Goal: Task Accomplishment & Management: Manage account settings

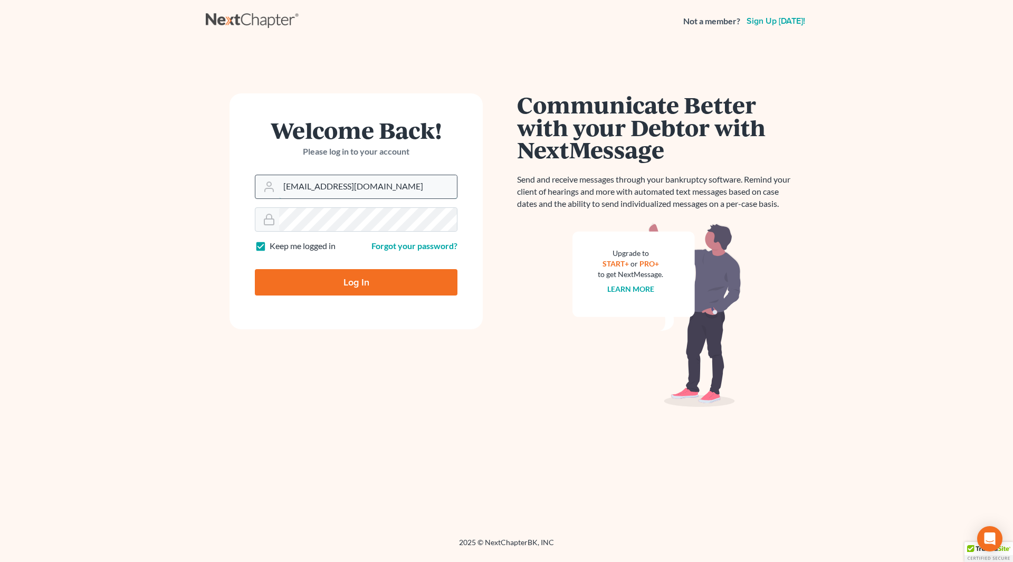
click at [364, 189] on input "[EMAIL_ADDRESS][DOMAIN_NAME]" at bounding box center [368, 186] width 178 height 23
type input "[PERSON_NAME][EMAIL_ADDRESS][DOMAIN_NAME]"
click at [366, 281] on input "Log In" at bounding box center [356, 282] width 203 height 26
type input "Thinking..."
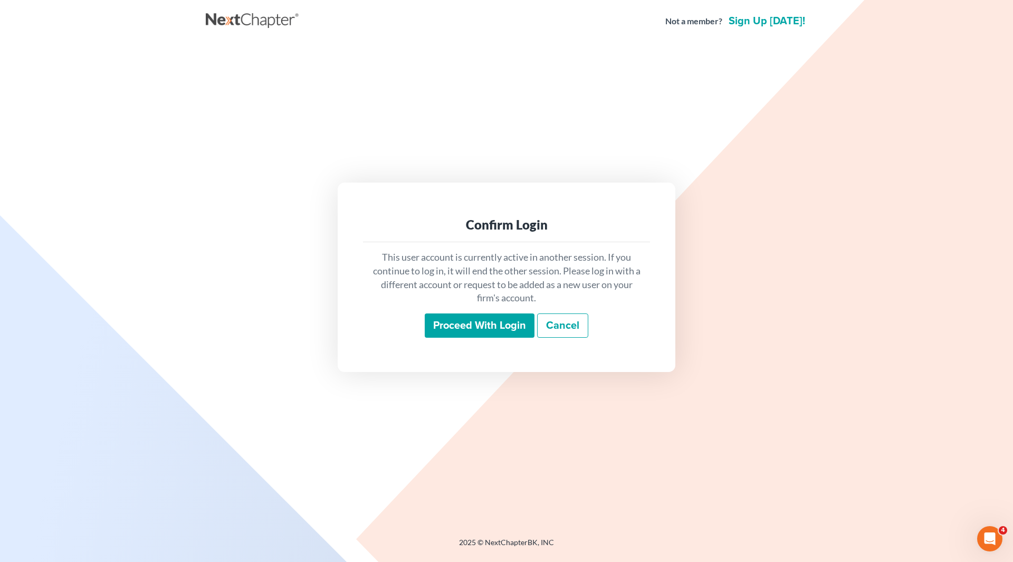
click at [493, 322] on input "Proceed with login" at bounding box center [480, 326] width 110 height 24
